Goal: Task Accomplishment & Management: Use online tool/utility

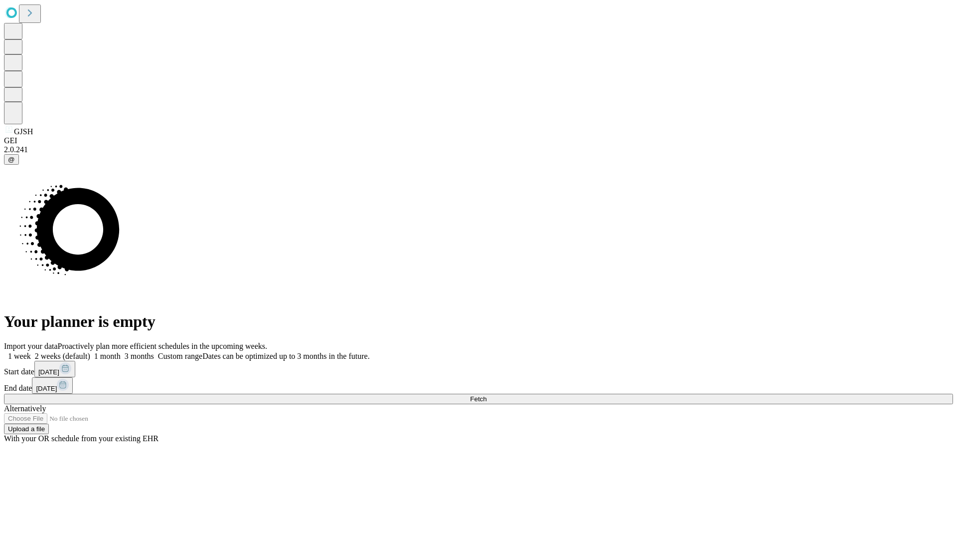
click at [487, 395] on span "Fetch" at bounding box center [478, 398] width 16 height 7
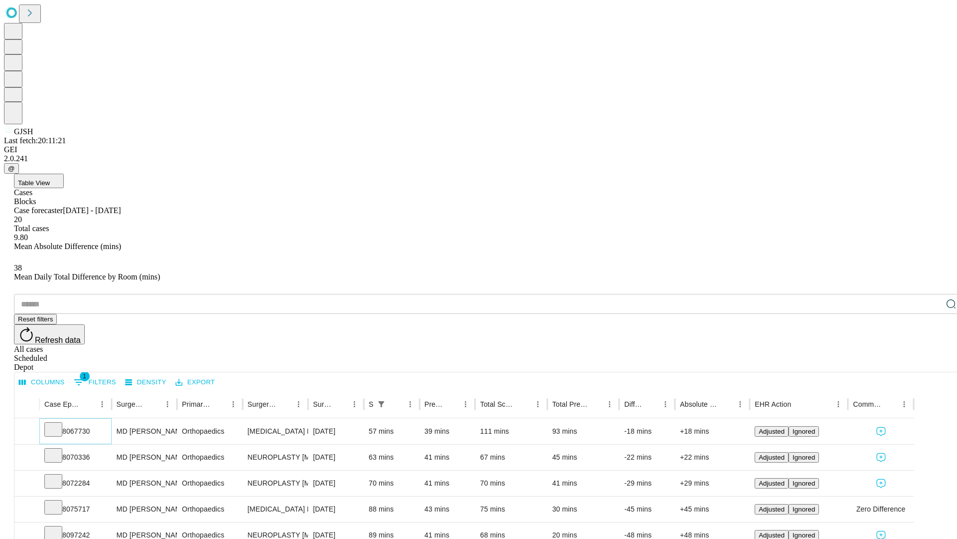
click at [58, 423] on icon at bounding box center [53, 428] width 10 height 10
